Goal: Information Seeking & Learning: Learn about a topic

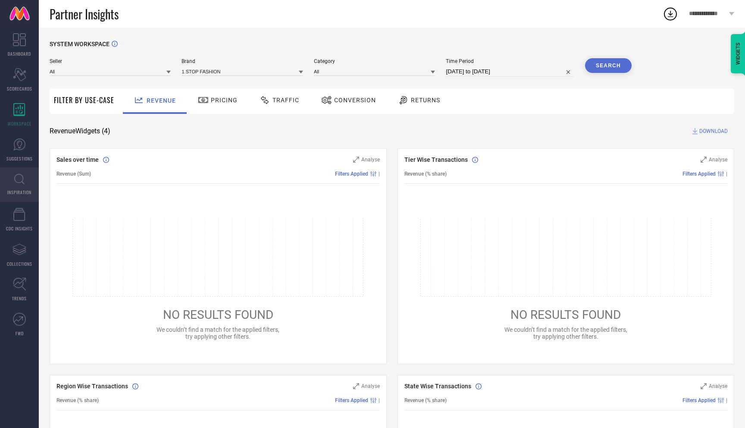
click at [22, 182] on icon at bounding box center [19, 179] width 10 height 10
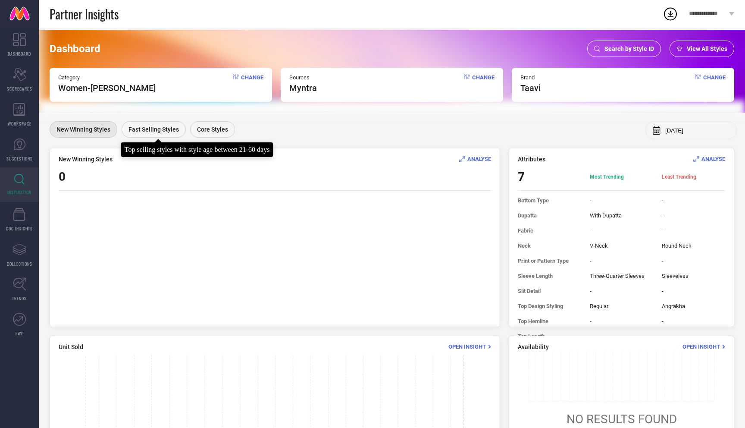
click at [151, 129] on span "Fast Selling Styles" at bounding box center [154, 129] width 50 height 7
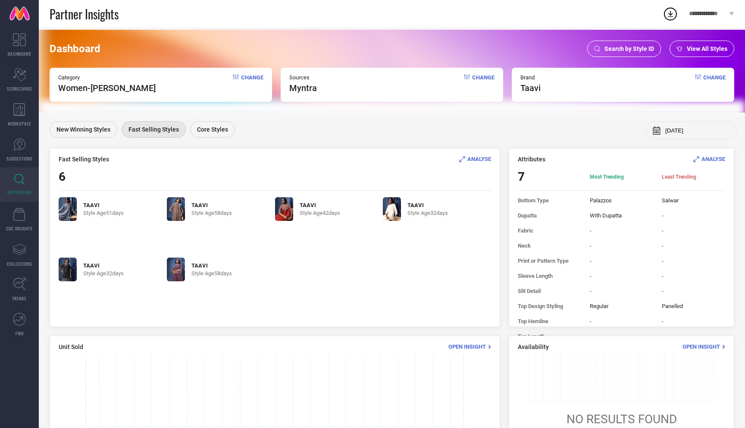
click at [253, 77] on span "Change" at bounding box center [252, 83] width 22 height 19
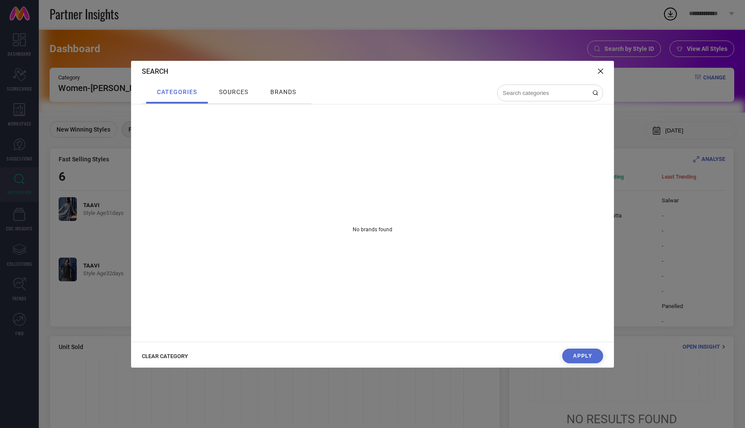
click at [297, 94] on div "brands" at bounding box center [283, 91] width 30 height 11
click at [174, 97] on div "categories" at bounding box center [177, 91] width 44 height 11
click at [601, 70] on icon at bounding box center [600, 71] width 5 height 5
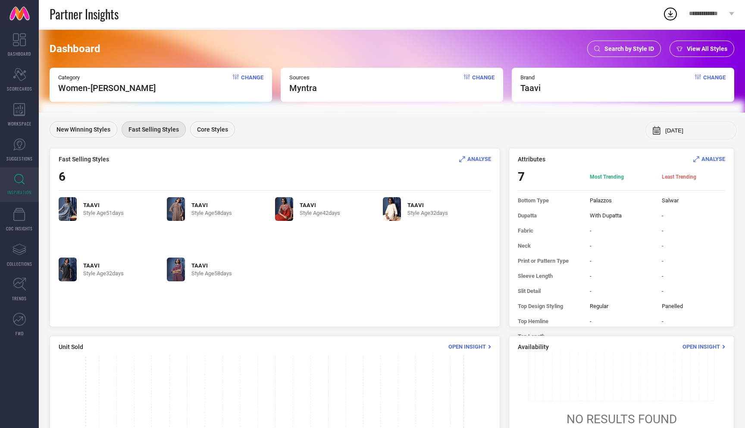
click at [253, 78] on span "Change" at bounding box center [252, 83] width 22 height 19
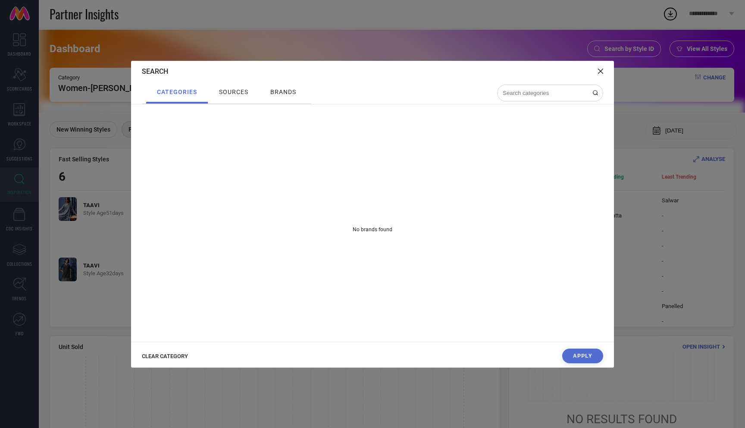
click at [180, 355] on span "CLEAR CATEGORY" at bounding box center [165, 356] width 46 height 6
click at [511, 92] on input at bounding box center [545, 92] width 86 height 7
type input "kurta"
click at [579, 350] on div "Apply" at bounding box center [372, 357] width 483 height 19
click at [604, 73] on div "Search" at bounding box center [372, 71] width 483 height 21
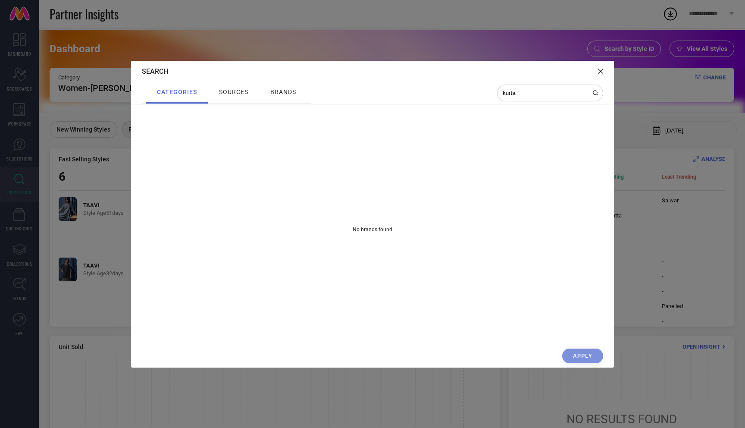
click at [595, 69] on div "Search" at bounding box center [372, 71] width 483 height 21
click at [602, 73] on icon at bounding box center [600, 71] width 5 height 5
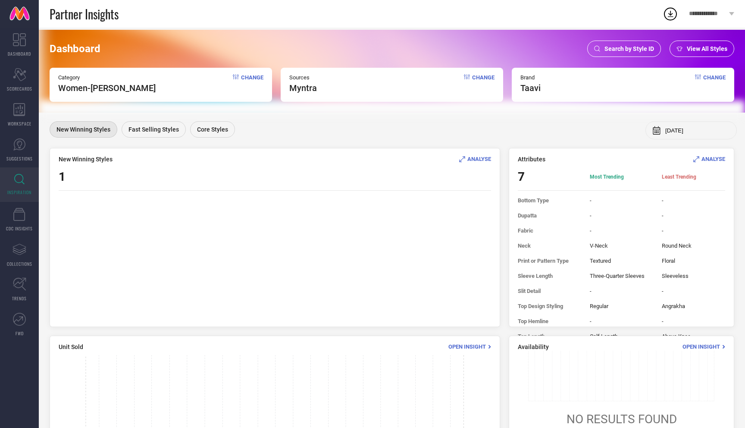
click at [252, 77] on span "Change" at bounding box center [252, 83] width 22 height 19
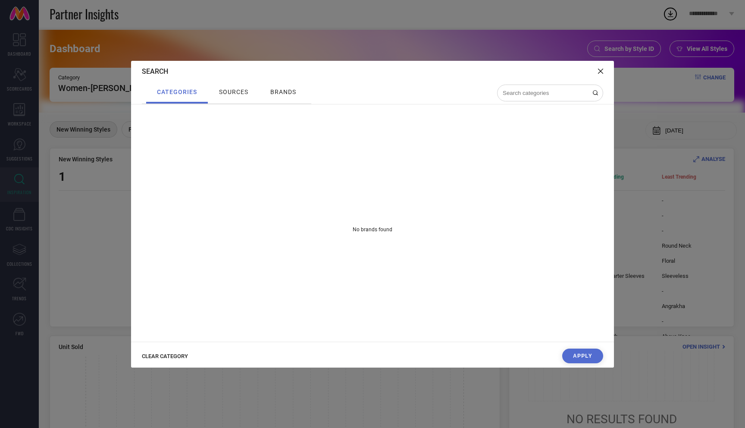
click at [248, 92] on span "sources" at bounding box center [233, 91] width 29 height 7
click at [286, 90] on span "brands" at bounding box center [283, 91] width 26 height 7
click at [601, 69] on icon at bounding box center [600, 71] width 5 height 5
